Goal: Information Seeking & Learning: Learn about a topic

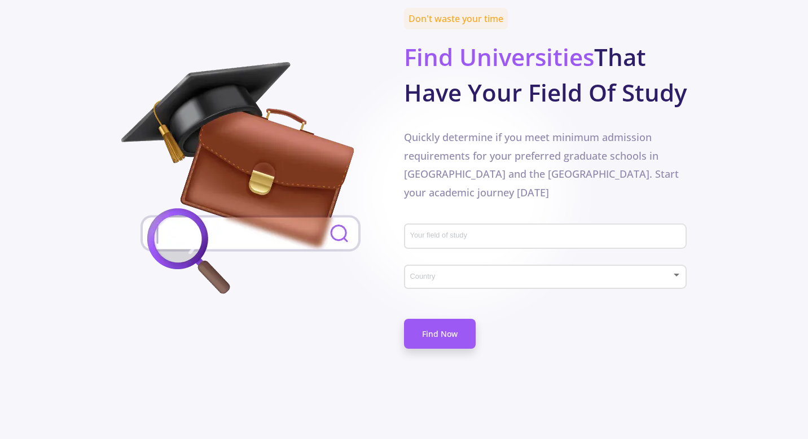
scroll to position [593, 0]
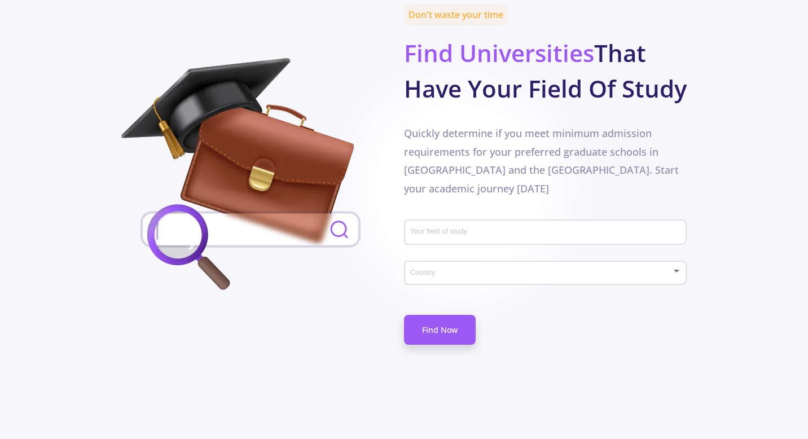
click at [497, 228] on input "Your field of study" at bounding box center [547, 233] width 275 height 10
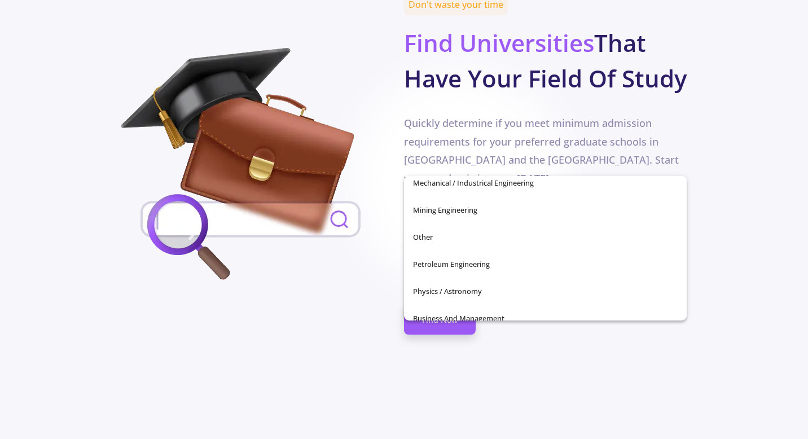
scroll to position [397, 0]
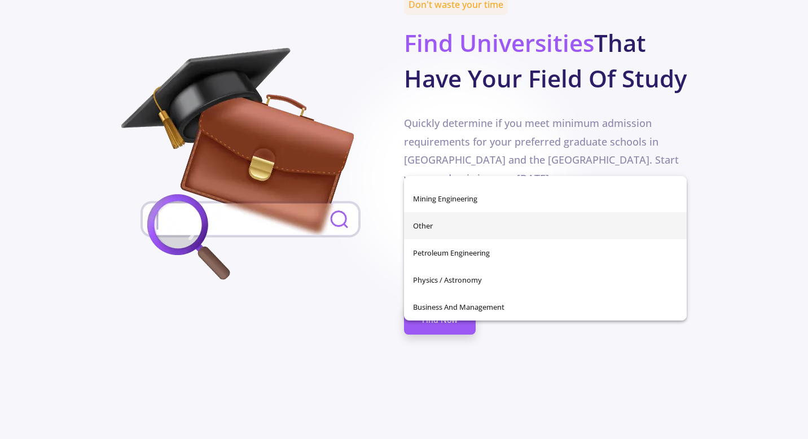
click at [461, 229] on span "Other" at bounding box center [545, 225] width 265 height 27
type input "Other"
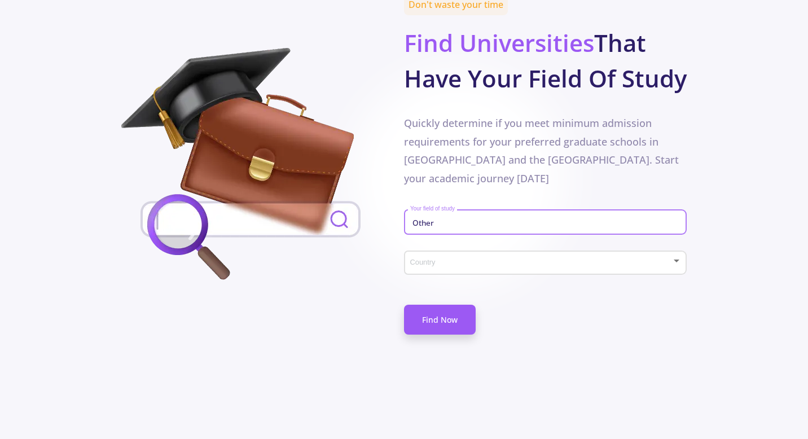
click at [468, 247] on div "Country" at bounding box center [546, 261] width 272 height 28
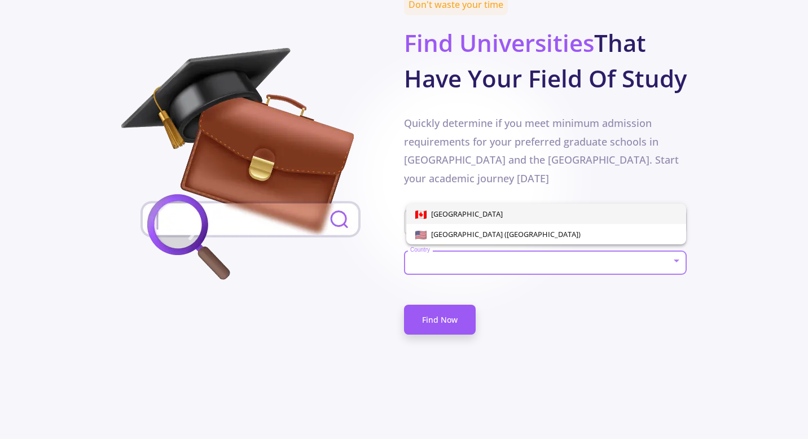
click at [468, 212] on span "[GEOGRAPHIC_DATA]" at bounding box center [546, 214] width 262 height 20
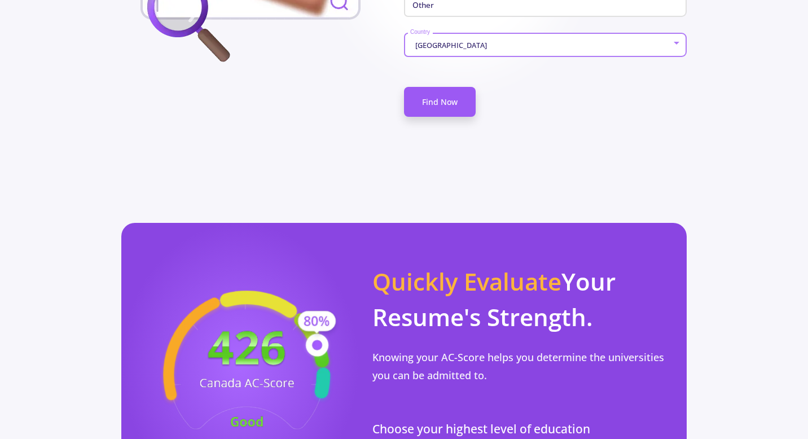
scroll to position [838, 0]
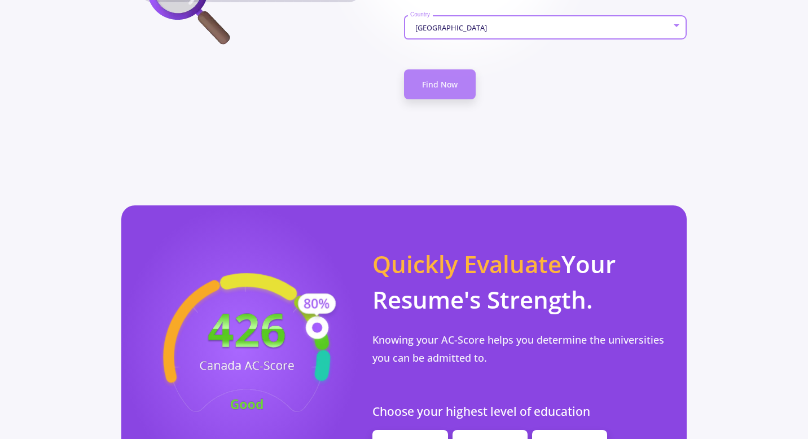
click at [428, 69] on link "Find Now" at bounding box center [440, 84] width 72 height 30
